Goal: Task Accomplishment & Management: Manage account settings

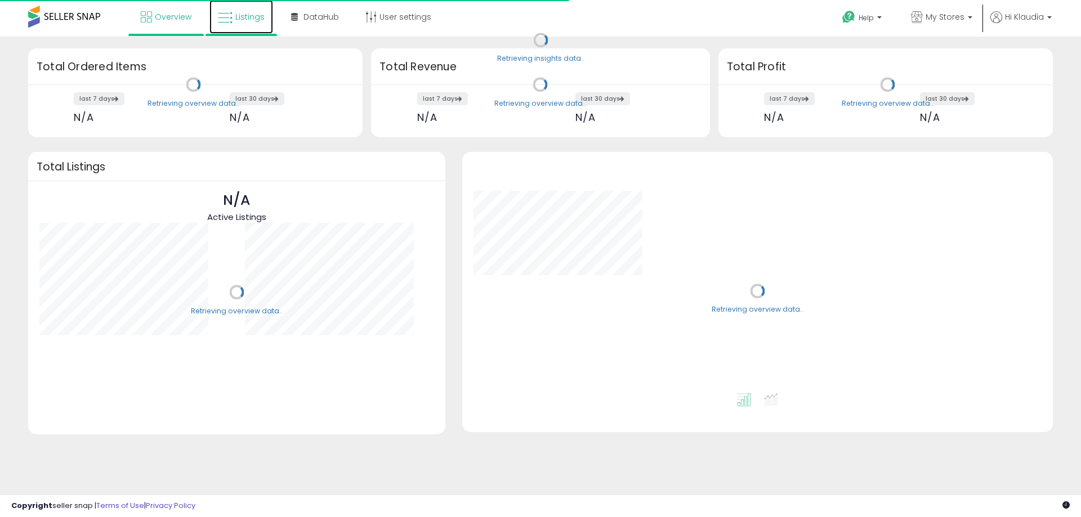
click at [251, 11] on link "Listings" at bounding box center [241, 17] width 64 height 34
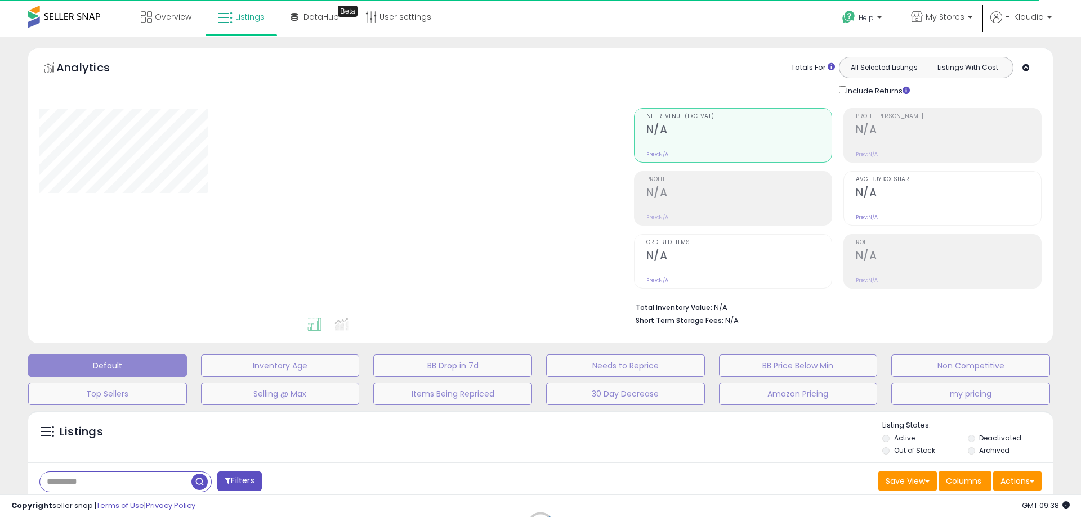
click at [972, 380] on div "Default Inventory Age BB Drop in 7d Needs to Reprice BB Price Below Min Non Com…" at bounding box center [540, 377] width 1053 height 56
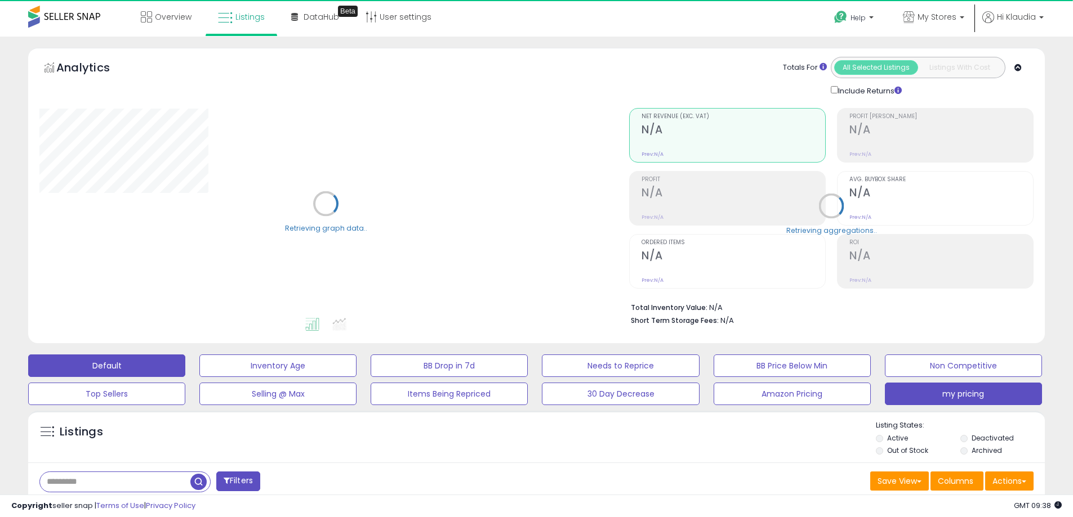
click at [973, 389] on button "my pricing" at bounding box center [963, 394] width 157 height 23
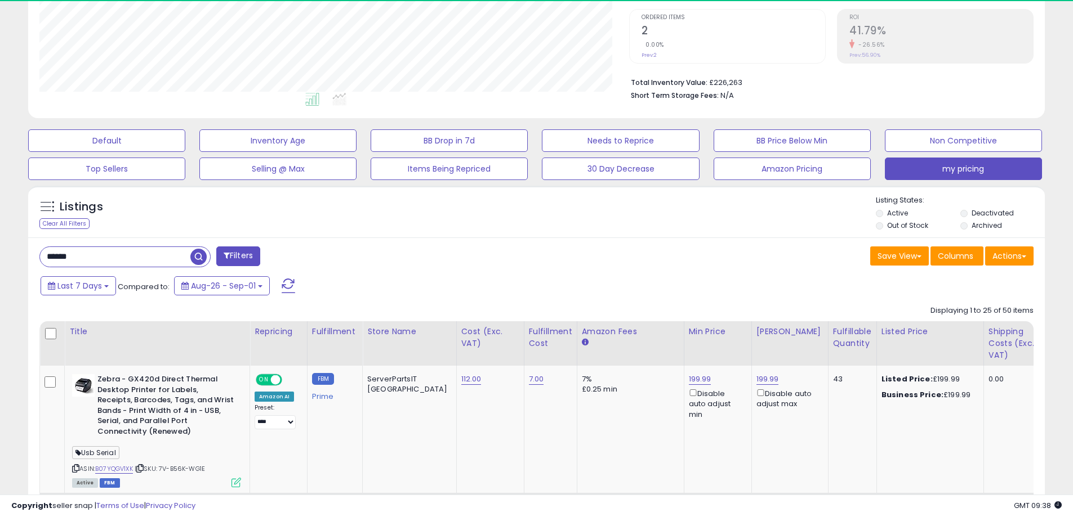
scroll to position [231, 590]
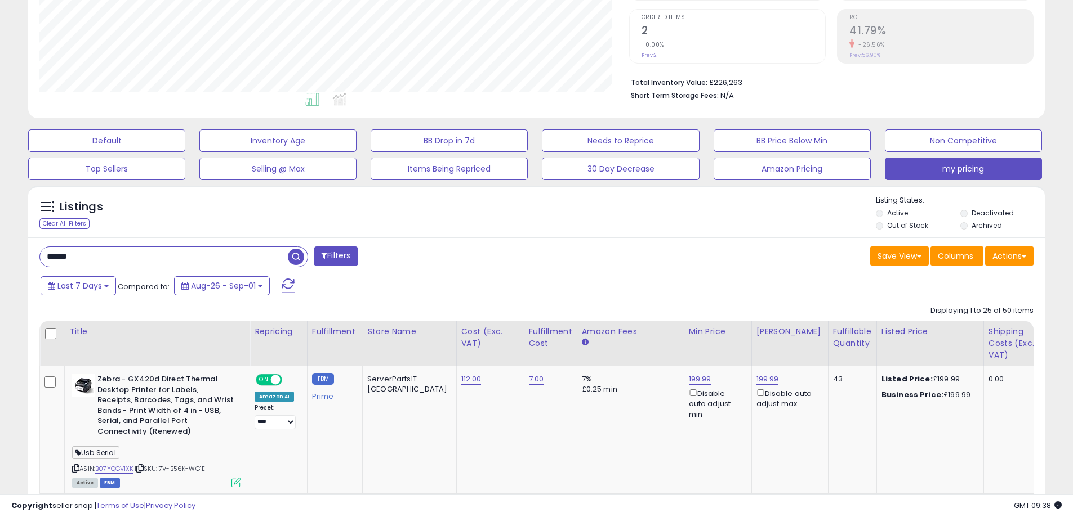
drag, startPoint x: 64, startPoint y: 261, endPoint x: -7, endPoint y: 258, distance: 71.0
click at [0, 258] on html "Unable to login Retrieving listings data.. has not yet accepted the Terms of Us…" at bounding box center [536, 33] width 1073 height 517
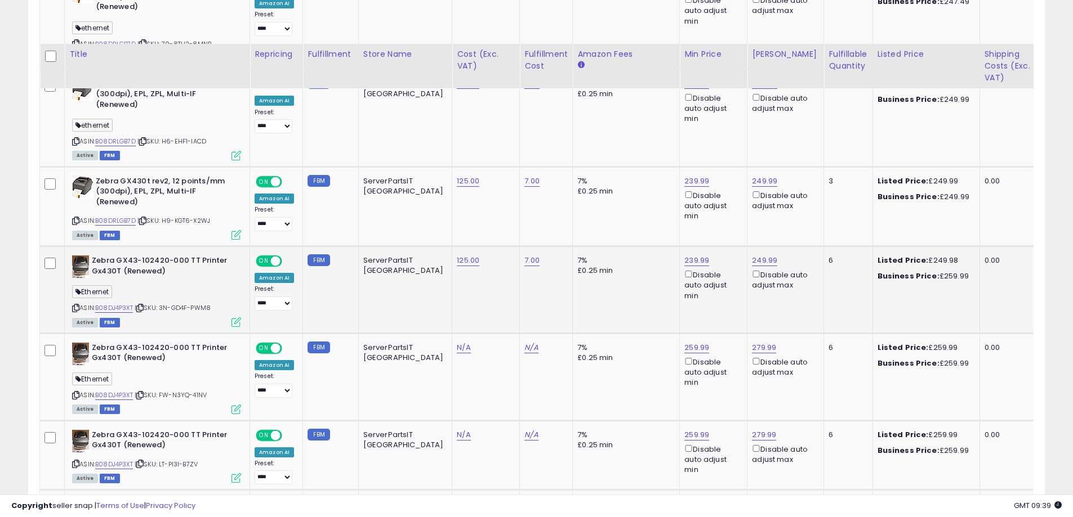
scroll to position [462, 0]
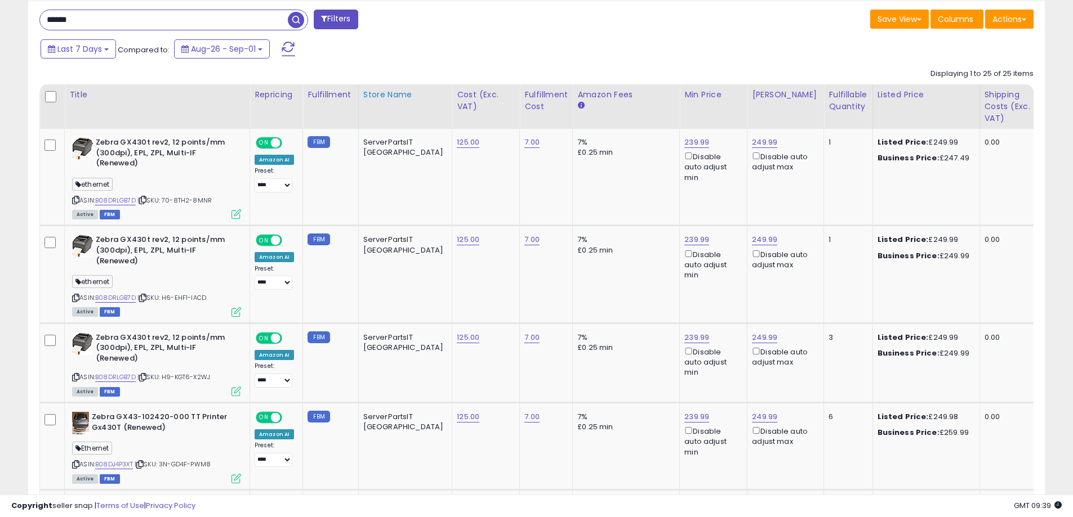
click at [385, 86] on th "Store Name" at bounding box center [405, 106] width 94 height 44
click at [391, 92] on div "Store Name" at bounding box center [405, 95] width 84 height 12
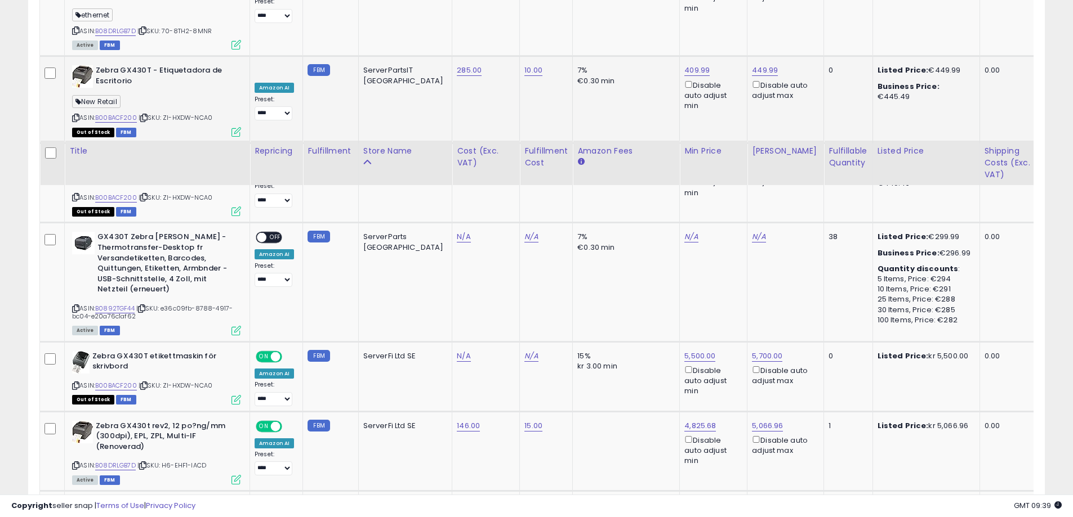
scroll to position [1194, 0]
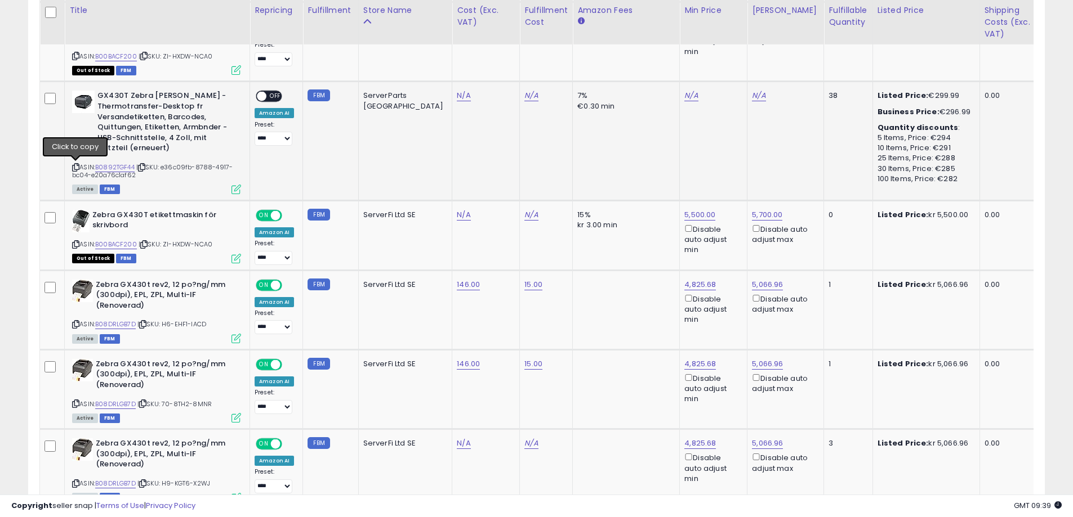
click at [76, 166] on icon at bounding box center [75, 167] width 7 height 6
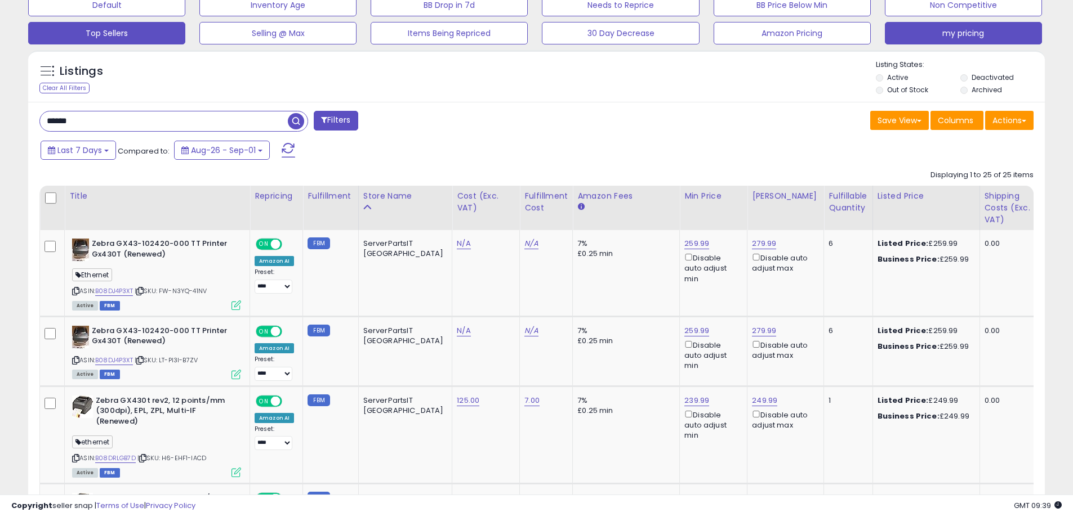
scroll to position [406, 0]
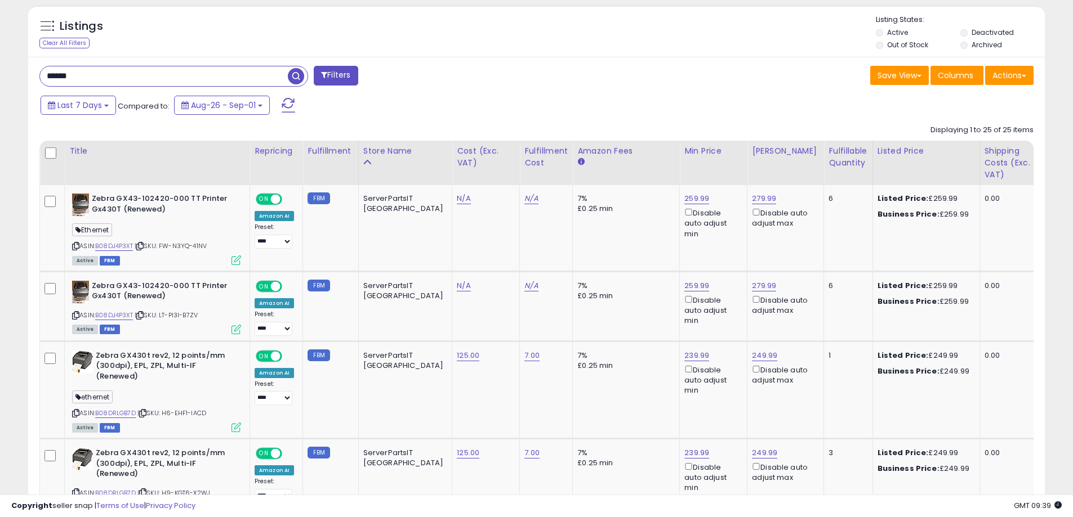
drag, startPoint x: 95, startPoint y: 71, endPoint x: 18, endPoint y: 73, distance: 76.6
paste input "****"
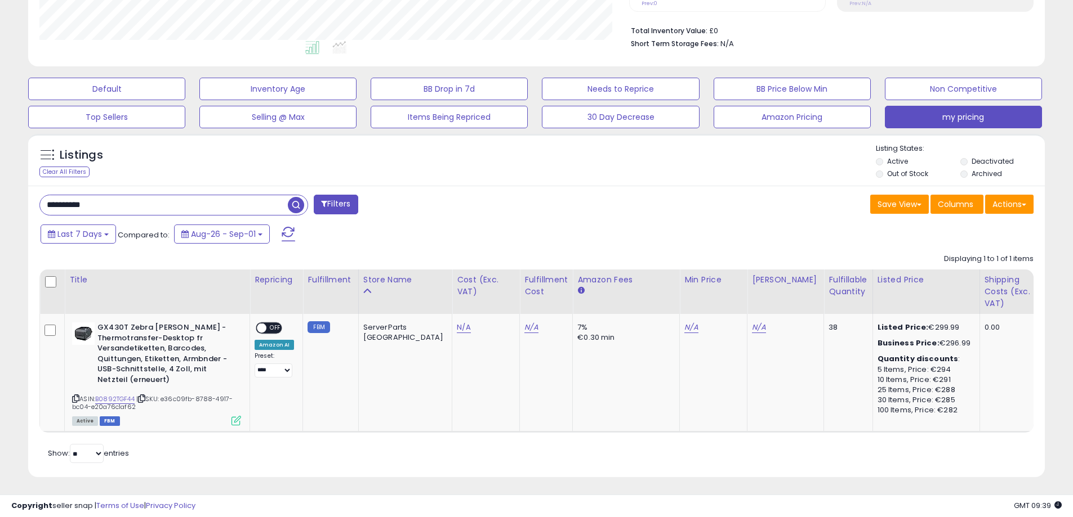
scroll to position [288, 0]
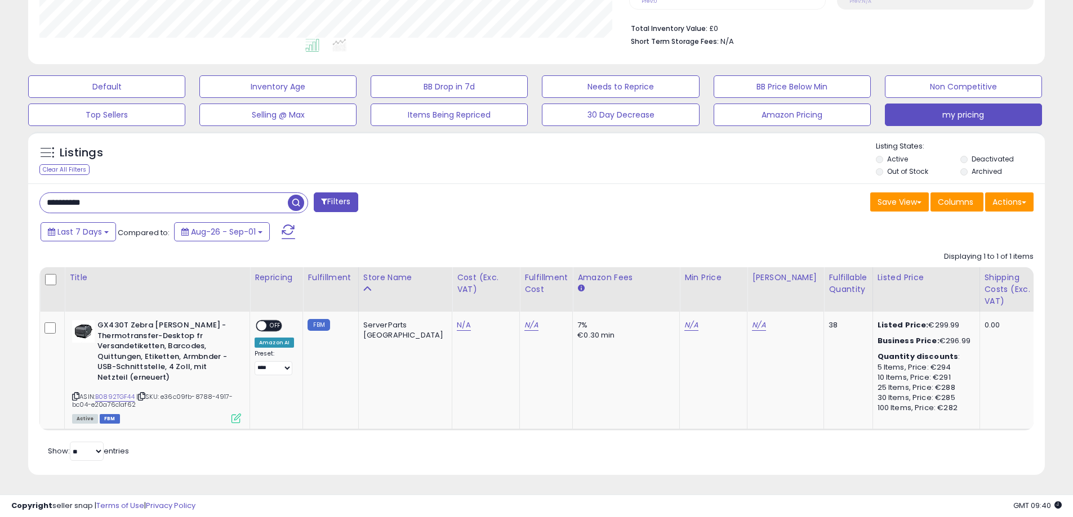
drag, startPoint x: 142, startPoint y: 189, endPoint x: -3, endPoint y: 192, distance: 145.3
type input "******"
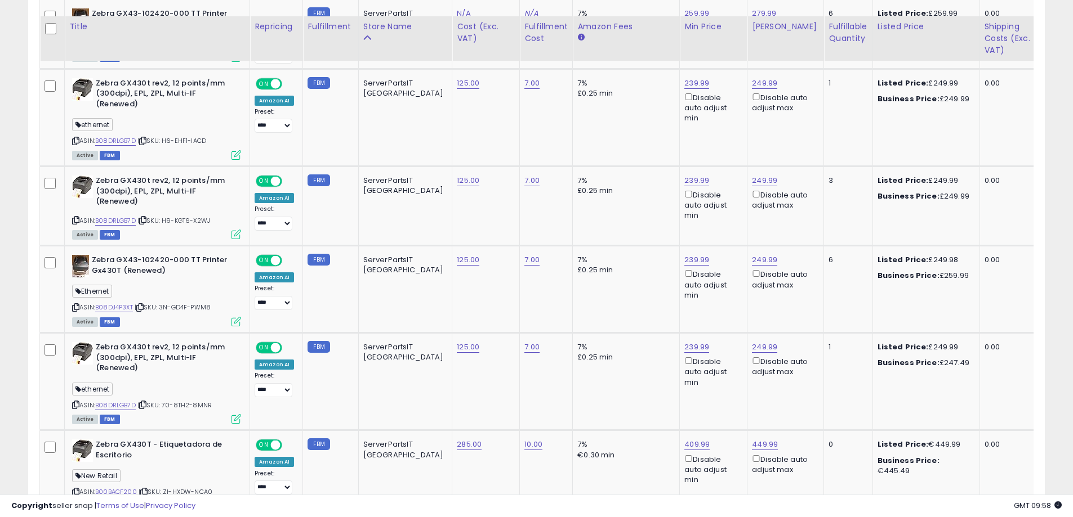
scroll to position [676, 0]
